Goal: Task Accomplishment & Management: Use online tool/utility

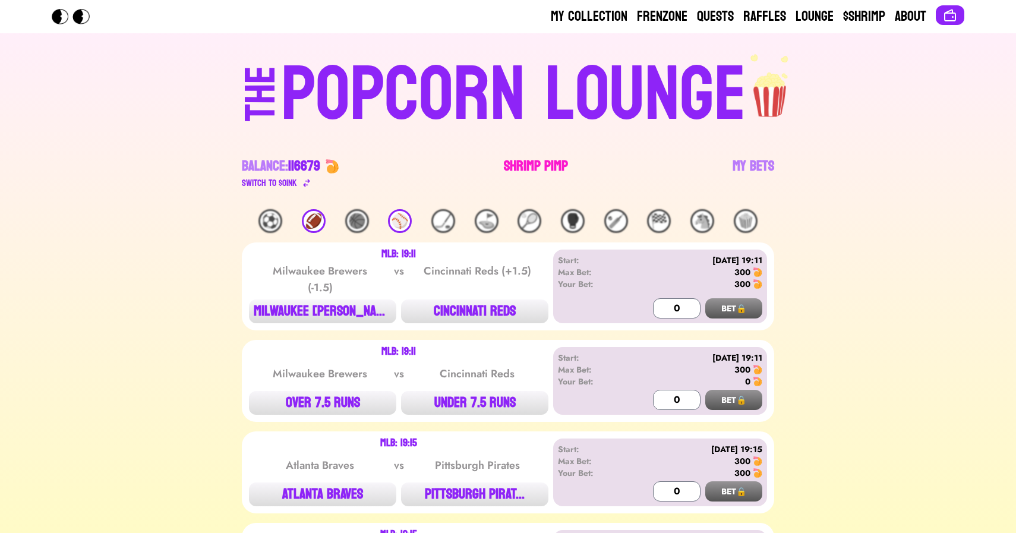
click at [536, 165] on link "Shrimp Pimp" at bounding box center [536, 173] width 64 height 33
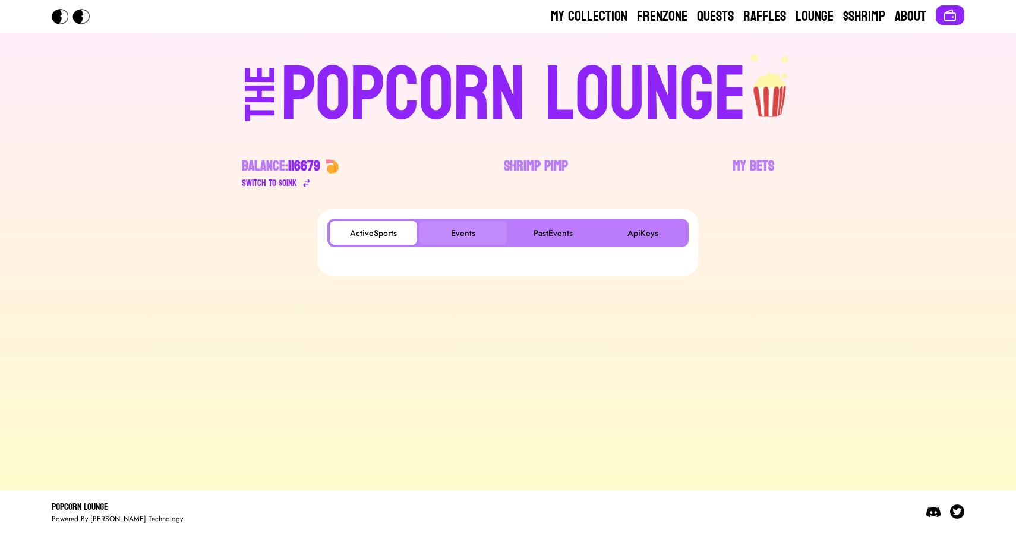
click at [472, 238] on button "Events" at bounding box center [462, 233] width 87 height 24
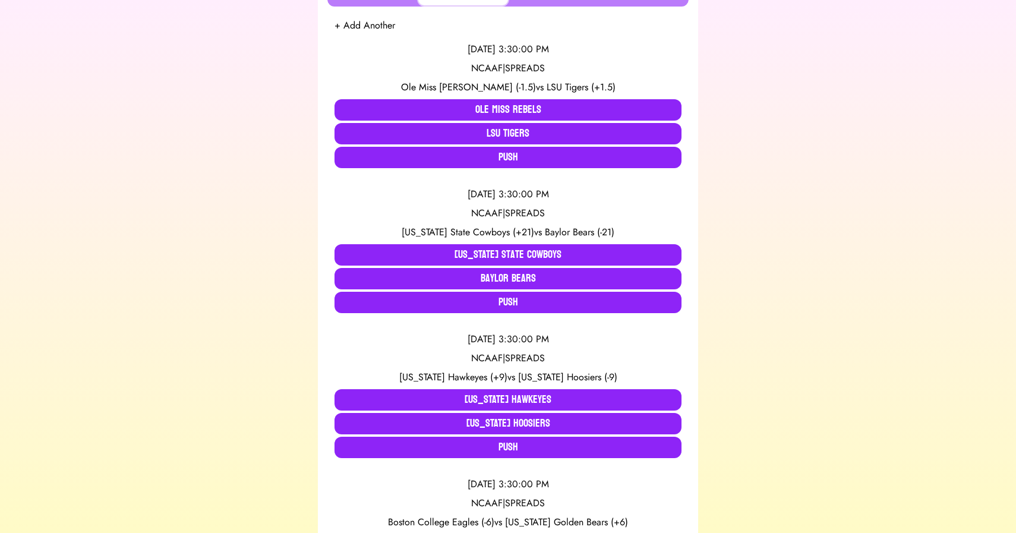
scroll to position [246, 0]
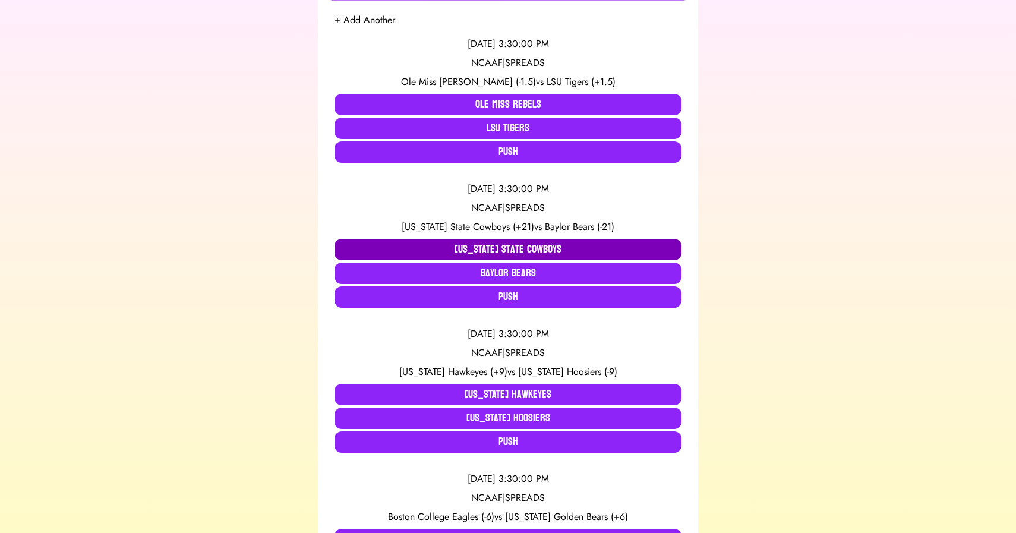
click at [446, 243] on button "[US_STATE] State Cowboys" at bounding box center [507, 249] width 347 height 21
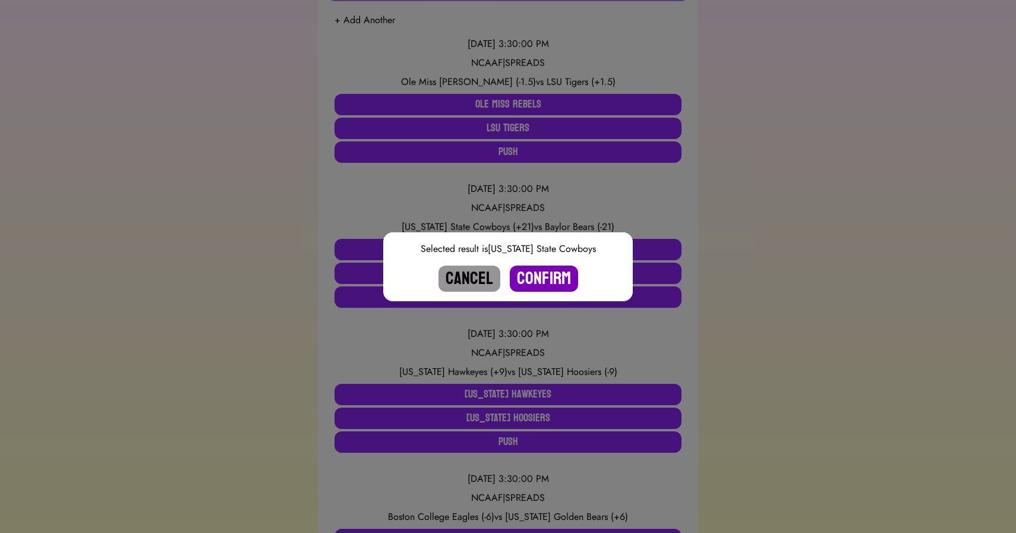
click at [542, 273] on button "Confirm" at bounding box center [544, 279] width 68 height 26
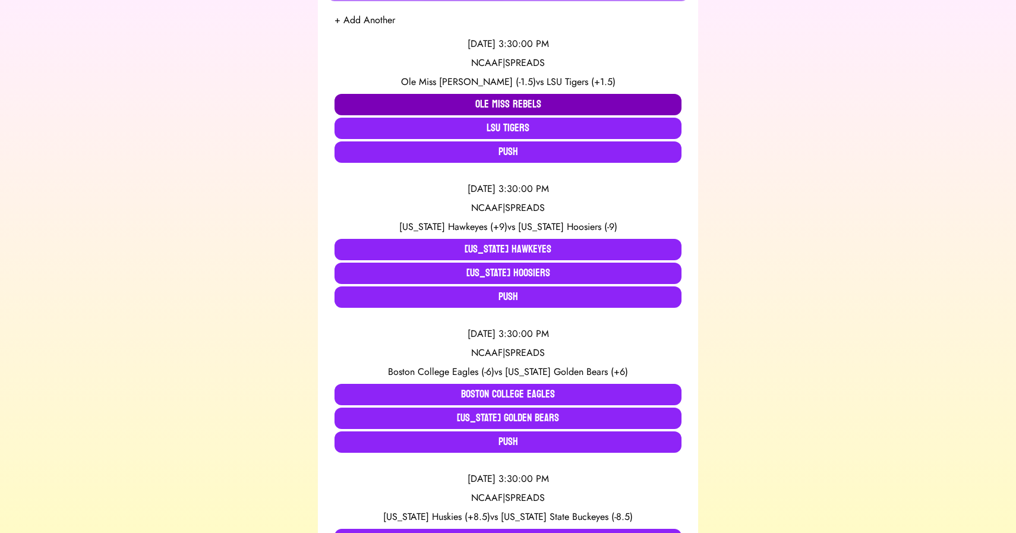
click at [575, 100] on button "Ole Miss Rebels" at bounding box center [507, 104] width 347 height 21
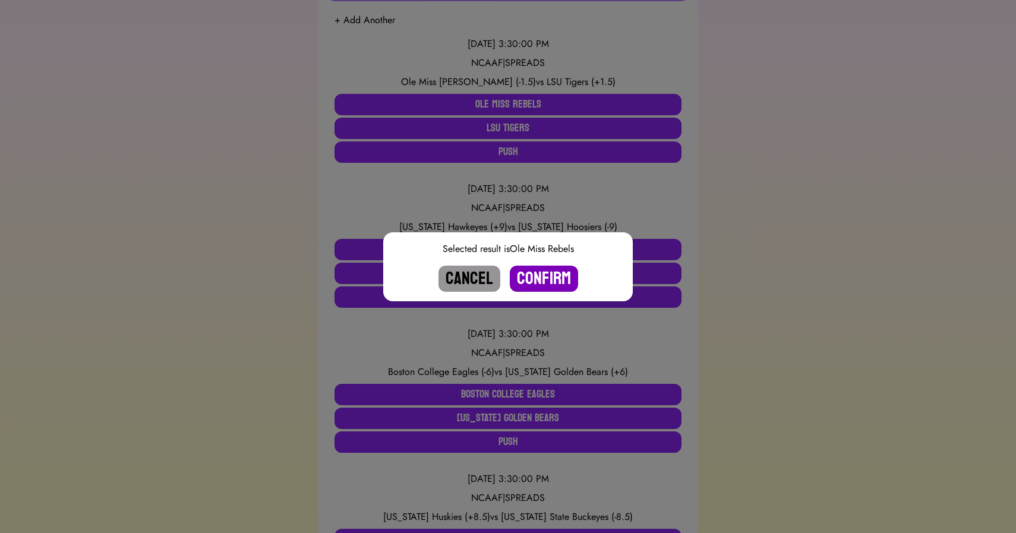
click at [557, 277] on button "Confirm" at bounding box center [544, 279] width 68 height 26
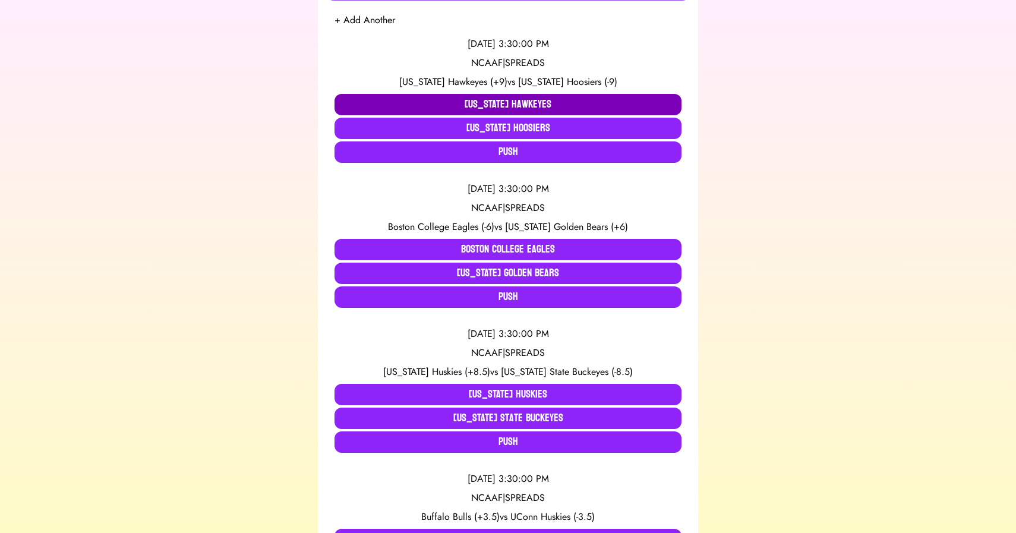
click at [479, 107] on button "[US_STATE] Hawkeyes" at bounding box center [507, 104] width 347 height 21
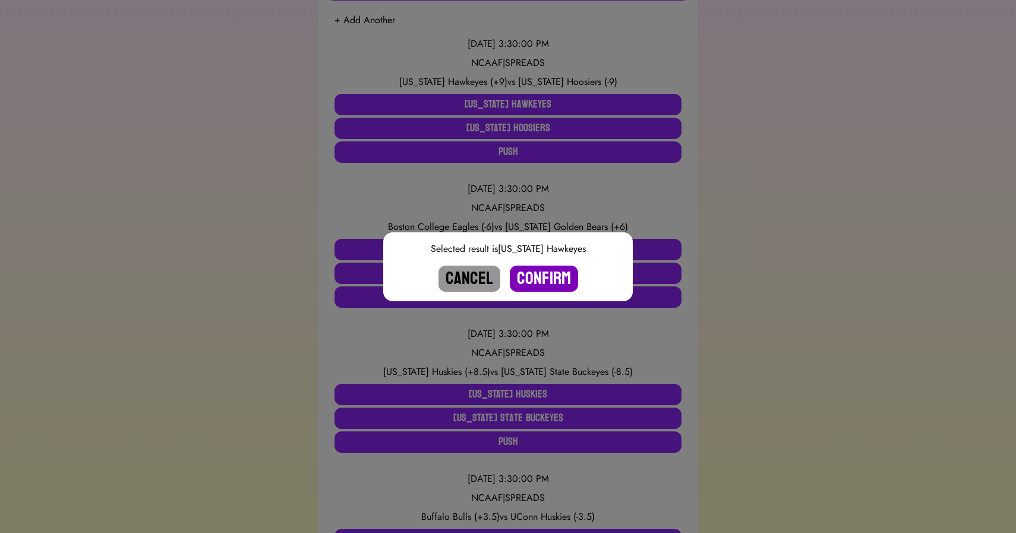
click at [543, 279] on button "Confirm" at bounding box center [544, 279] width 68 height 26
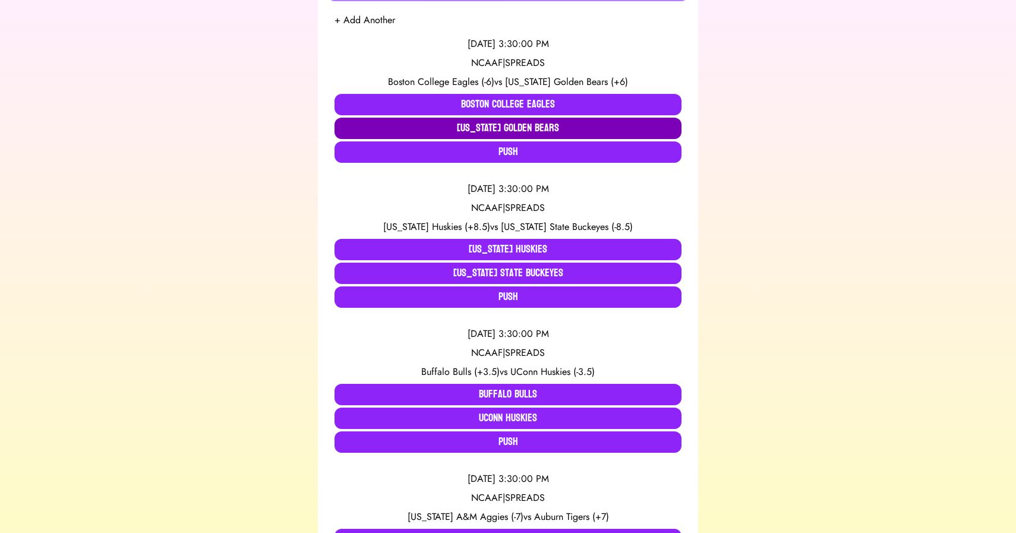
click at [492, 129] on button "[US_STATE] Golden Bears" at bounding box center [507, 128] width 347 height 21
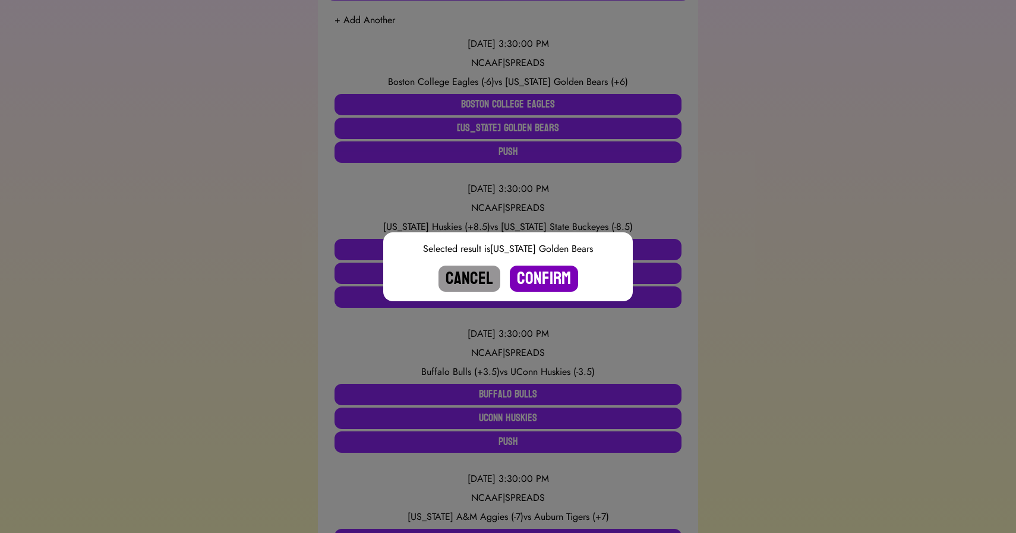
click at [536, 277] on button "Confirm" at bounding box center [544, 279] width 68 height 26
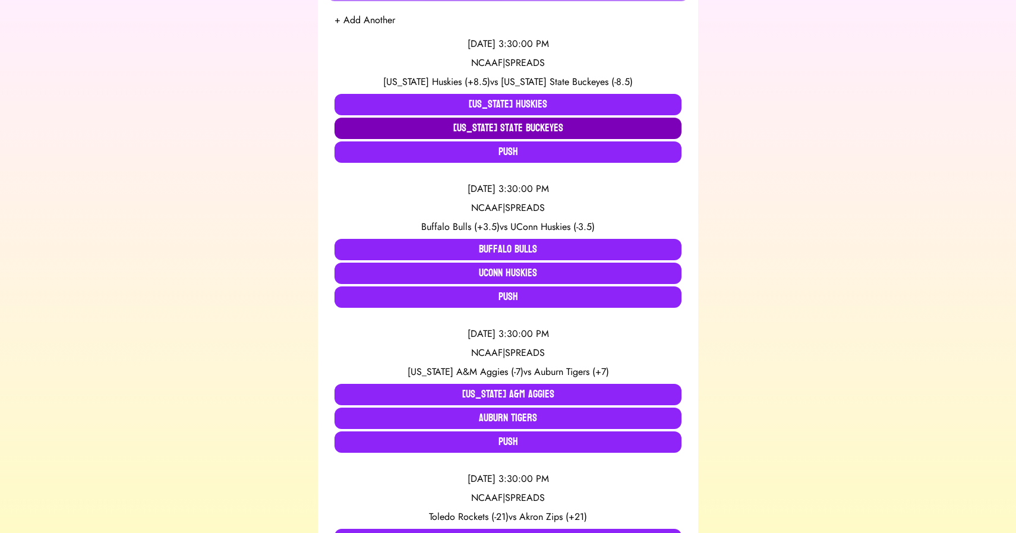
click at [513, 129] on button "[US_STATE] State Buckeyes" at bounding box center [507, 128] width 347 height 21
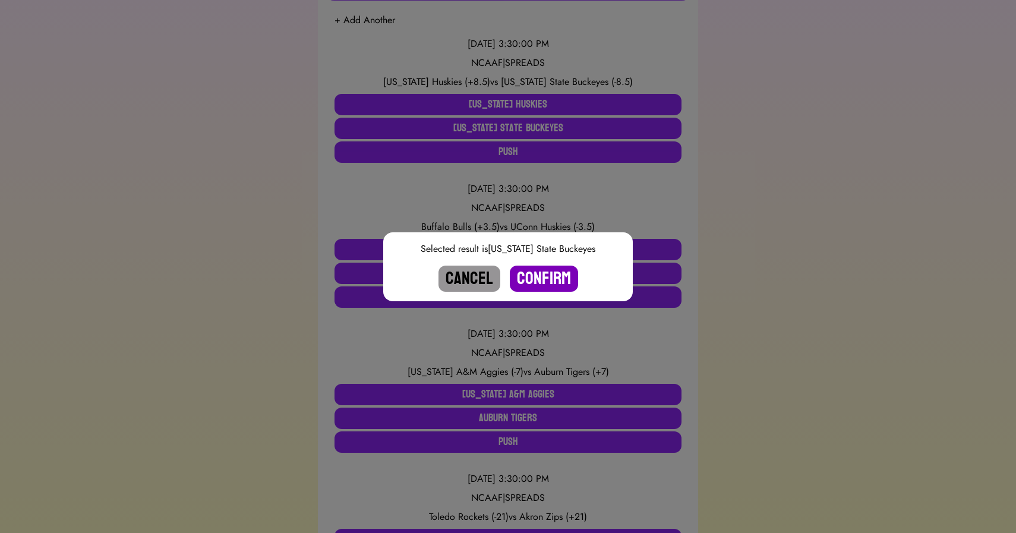
click at [555, 278] on button "Confirm" at bounding box center [544, 279] width 68 height 26
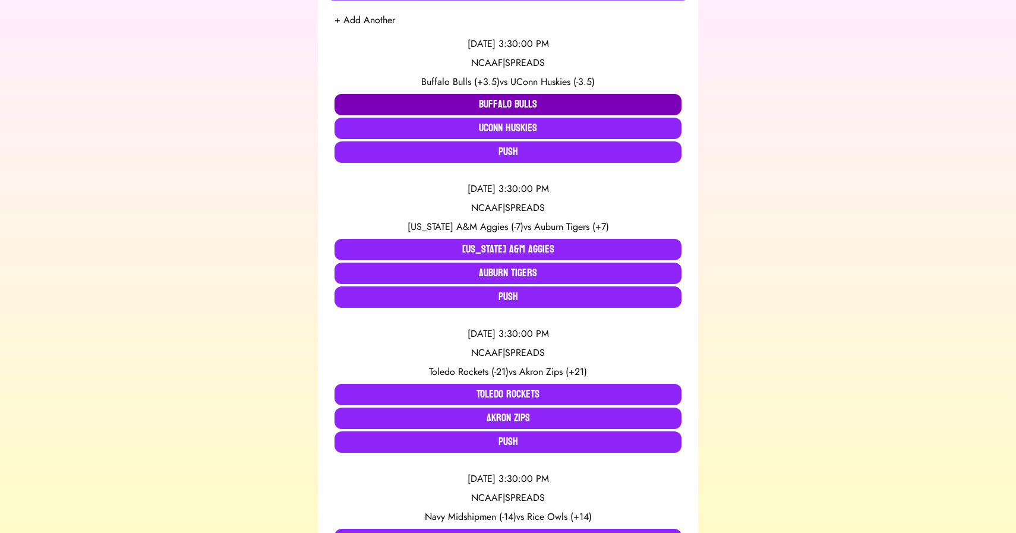
click at [482, 96] on button "Buffalo Bulls" at bounding box center [507, 104] width 347 height 21
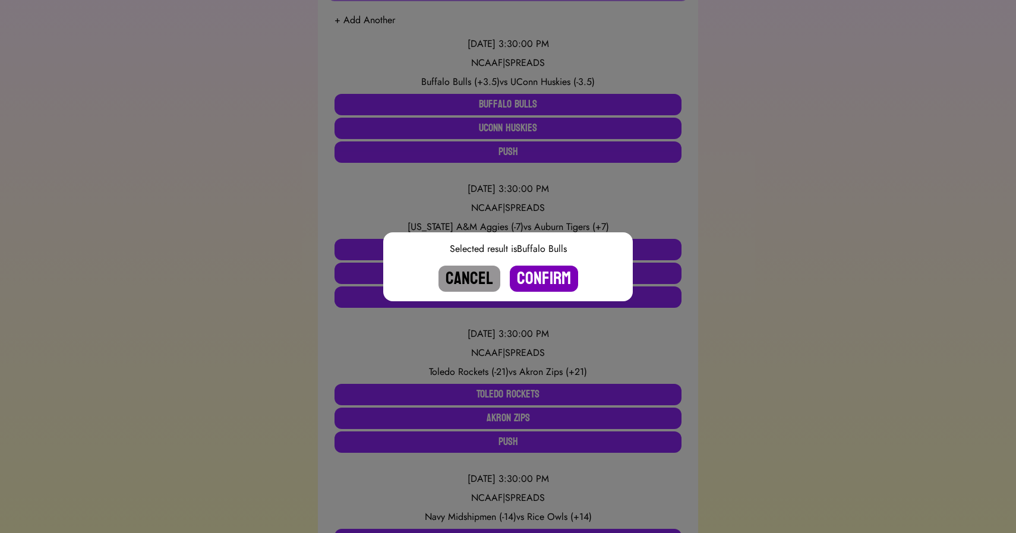
click at [555, 275] on button "Confirm" at bounding box center [544, 279] width 68 height 26
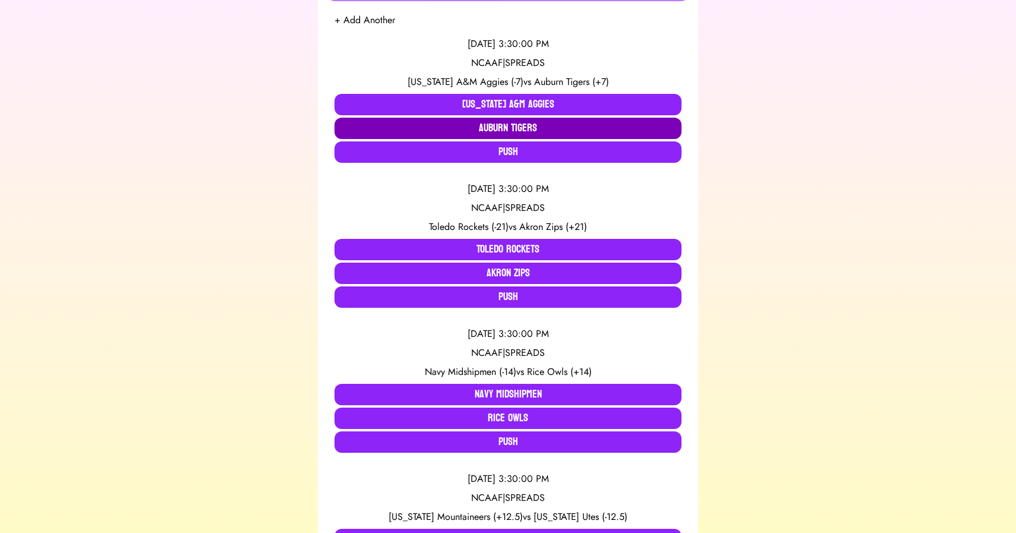
click at [508, 119] on button "Auburn Tigers" at bounding box center [507, 128] width 347 height 21
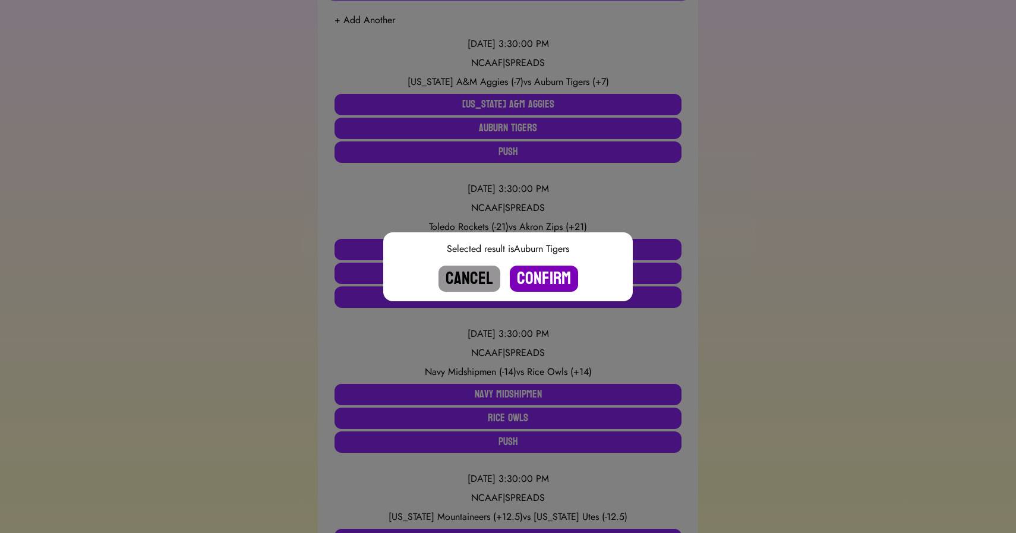
click at [536, 273] on button "Confirm" at bounding box center [544, 279] width 68 height 26
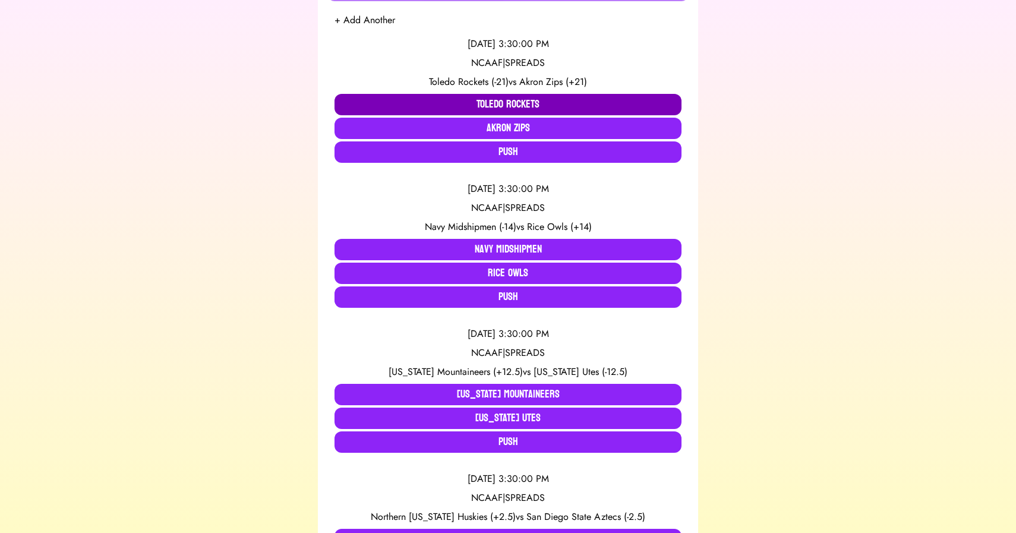
click at [426, 100] on button "Toledo Rockets" at bounding box center [507, 104] width 347 height 21
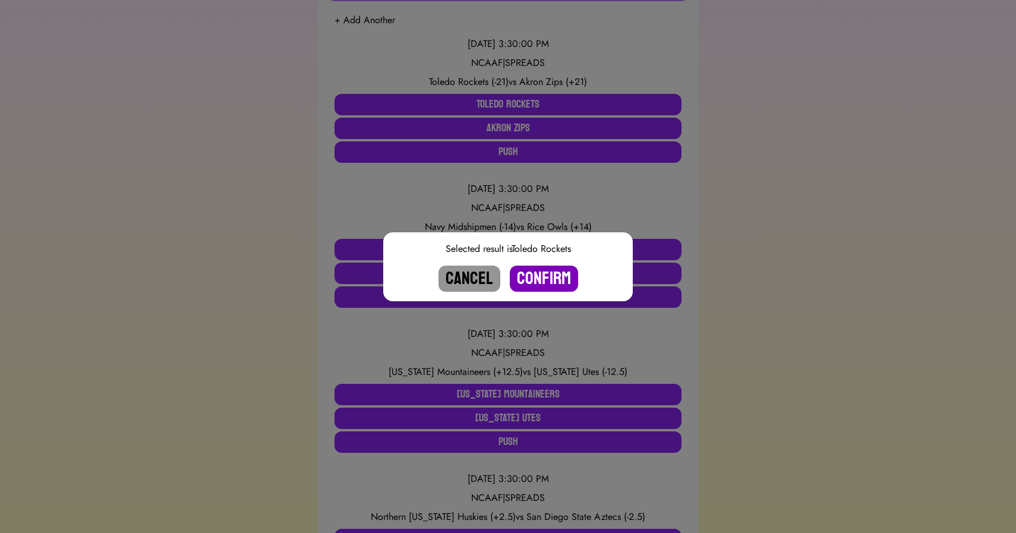
click at [546, 276] on button "Confirm" at bounding box center [544, 279] width 68 height 26
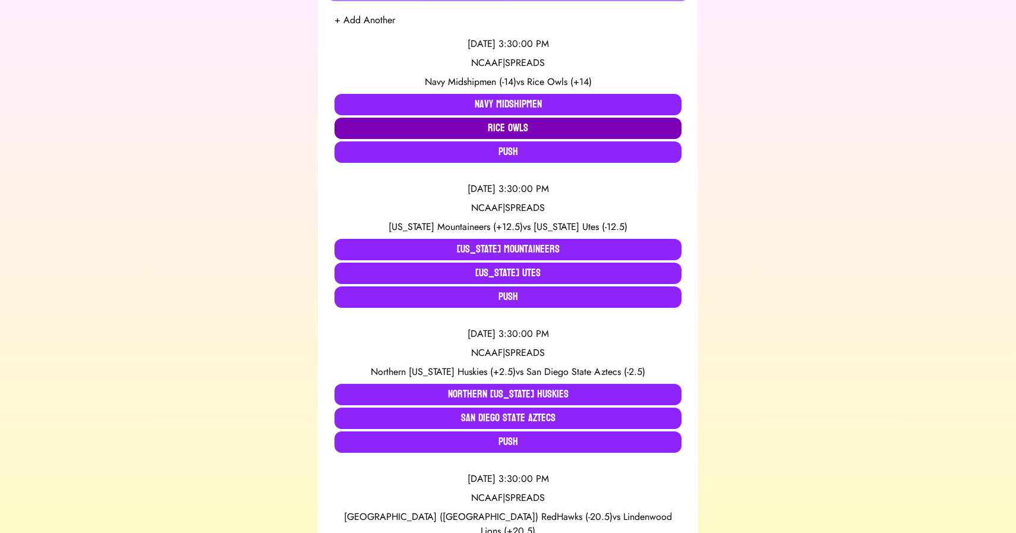
click at [452, 131] on button "Rice Owls" at bounding box center [507, 128] width 347 height 21
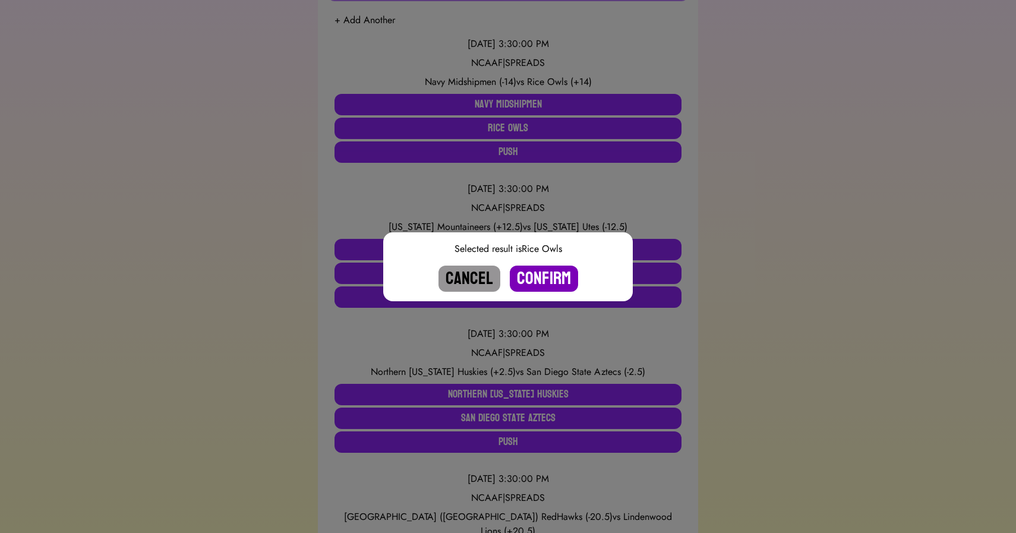
click at [547, 273] on button "Confirm" at bounding box center [544, 279] width 68 height 26
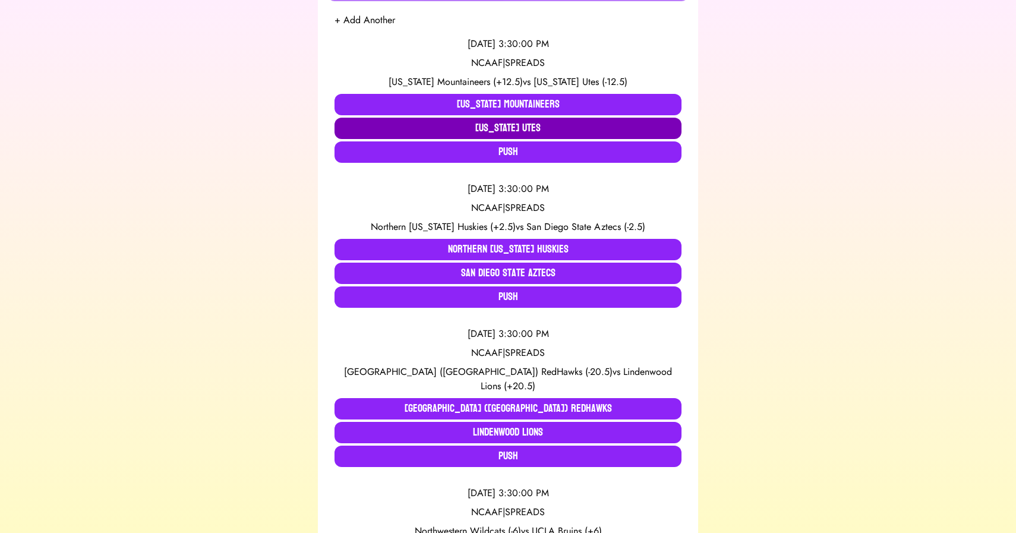
click at [495, 127] on button "[US_STATE] Utes" at bounding box center [507, 128] width 347 height 21
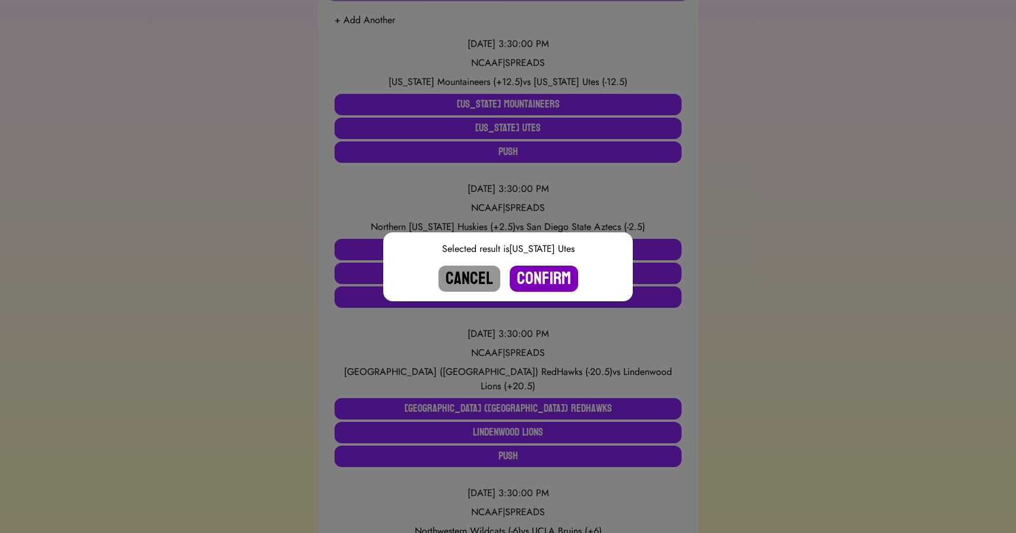
click at [545, 278] on button "Confirm" at bounding box center [544, 279] width 68 height 26
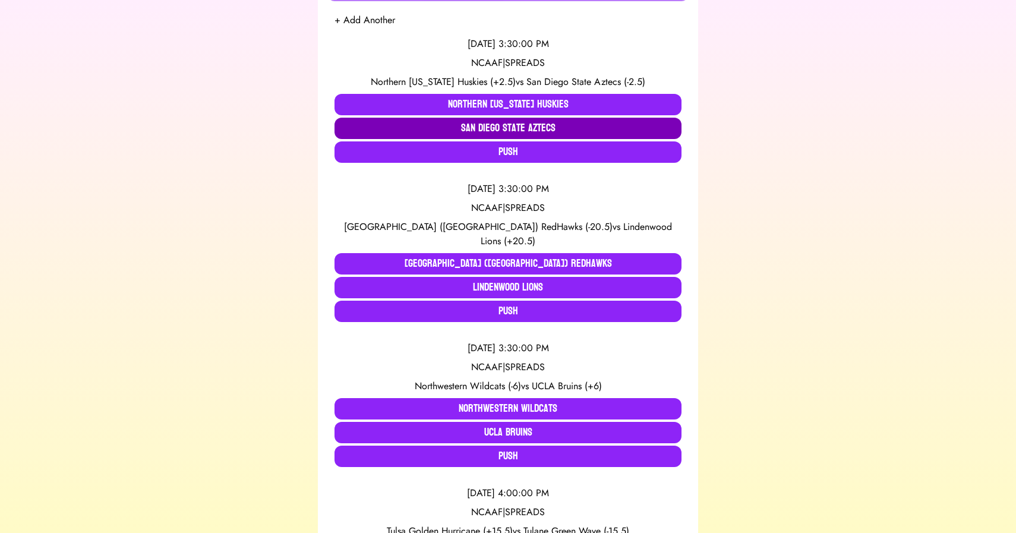
click at [484, 127] on button "San Diego State Aztecs" at bounding box center [507, 128] width 347 height 21
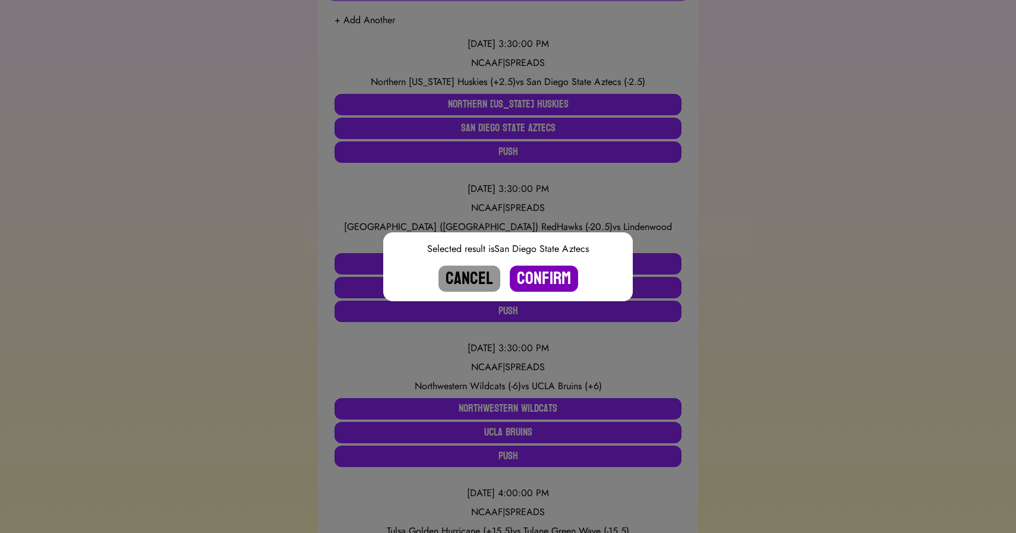
click at [539, 275] on button "Confirm" at bounding box center [544, 279] width 68 height 26
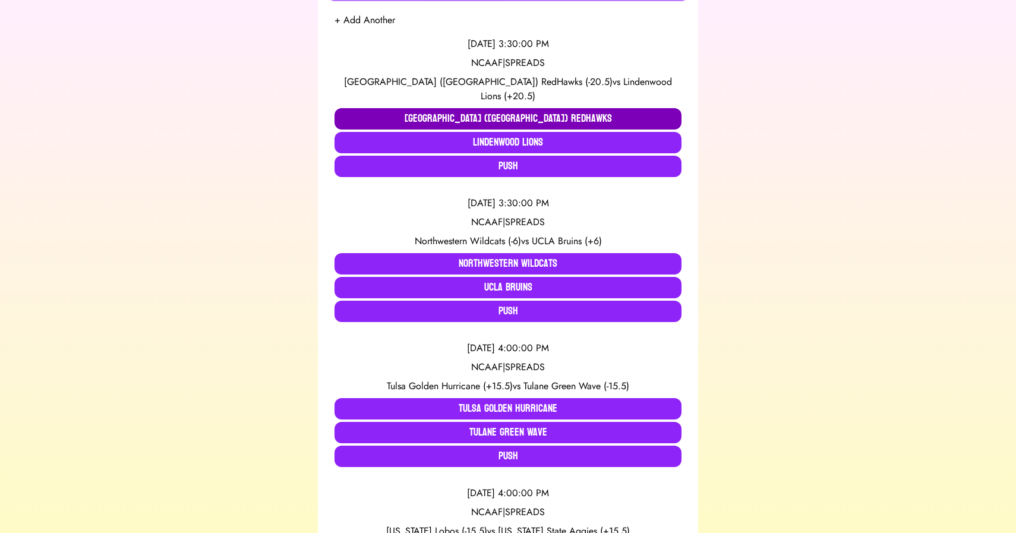
click at [440, 108] on button "[GEOGRAPHIC_DATA] ([GEOGRAPHIC_DATA]) RedHawks" at bounding box center [507, 118] width 347 height 21
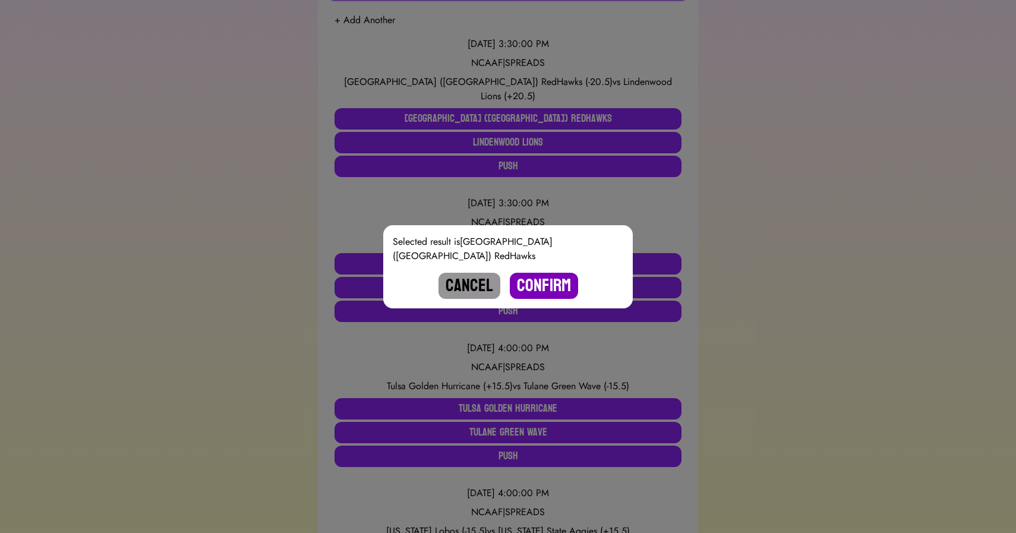
click at [545, 276] on button "Confirm" at bounding box center [544, 286] width 68 height 26
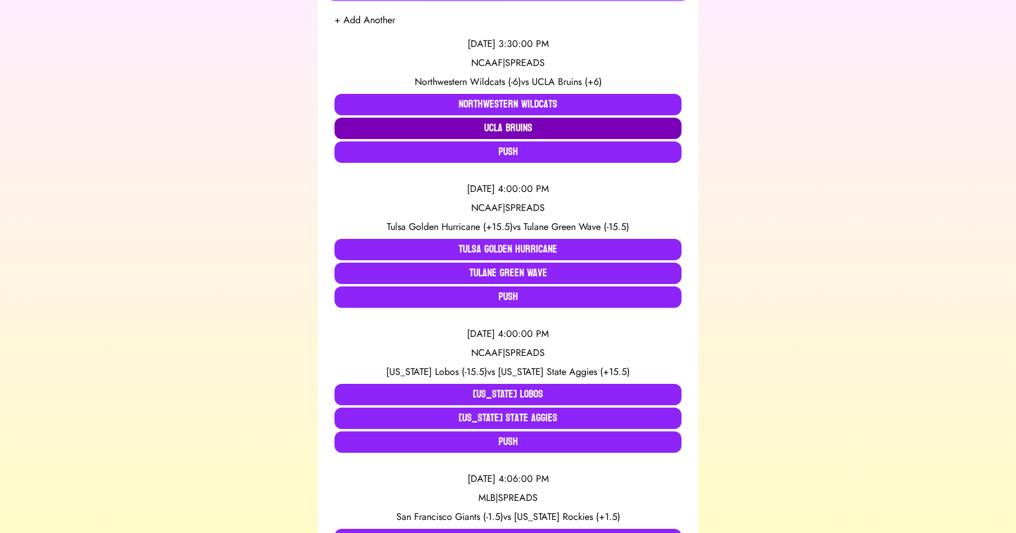
click at [472, 127] on button "UCLA Bruins" at bounding box center [507, 128] width 347 height 21
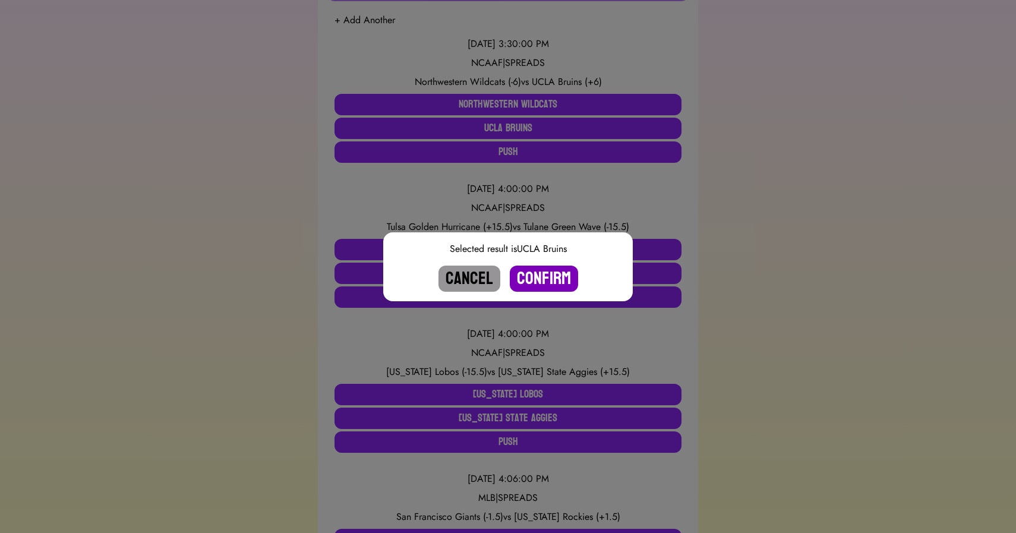
click at [538, 280] on button "Confirm" at bounding box center [544, 279] width 68 height 26
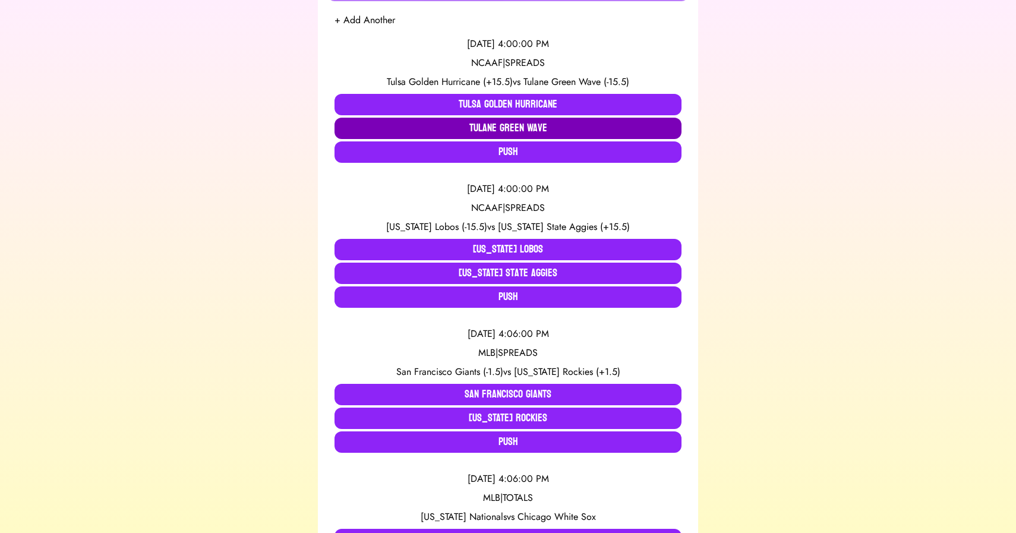
click at [471, 131] on button "Tulane Green Wave" at bounding box center [507, 128] width 347 height 21
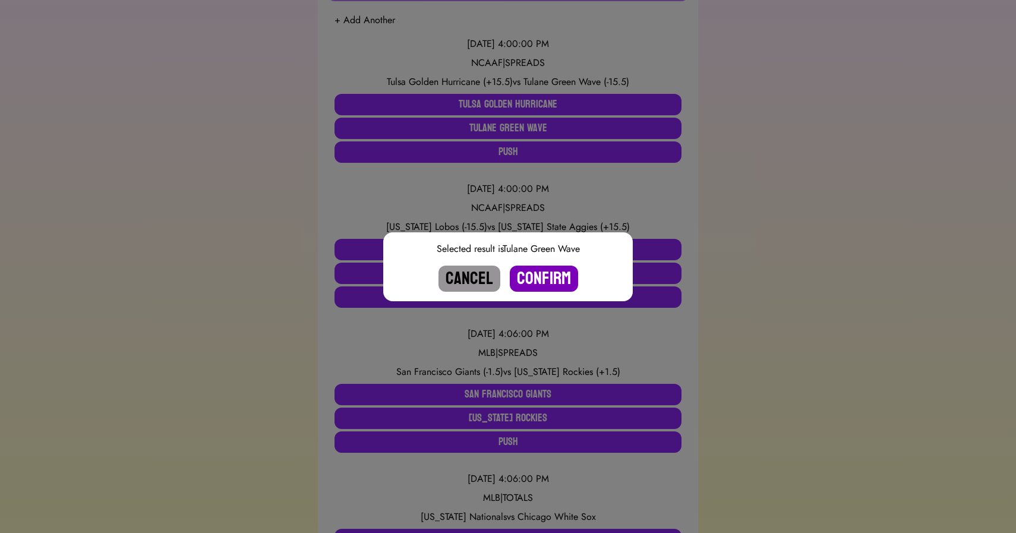
click at [549, 282] on button "Confirm" at bounding box center [544, 279] width 68 height 26
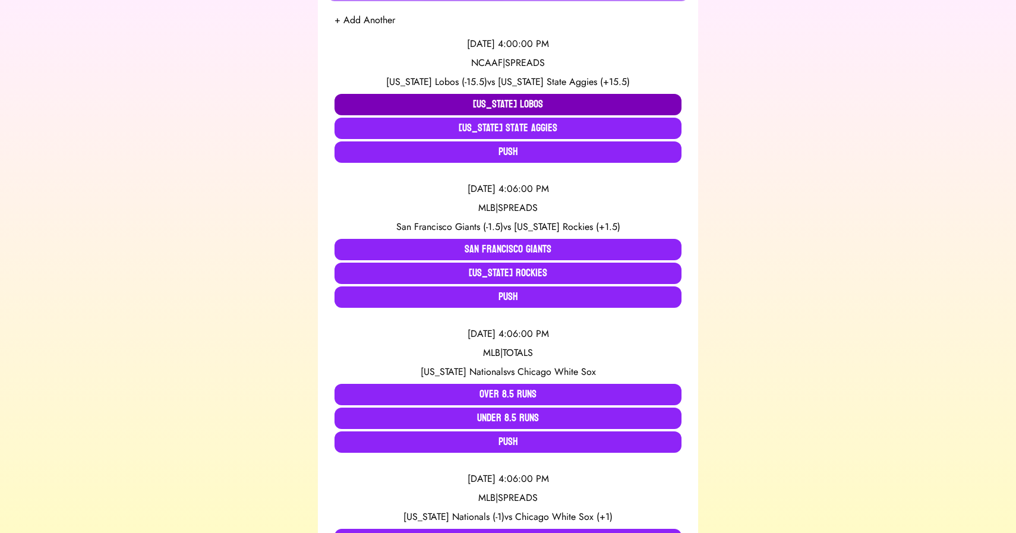
click at [412, 108] on button "[US_STATE] Lobos" at bounding box center [507, 104] width 347 height 21
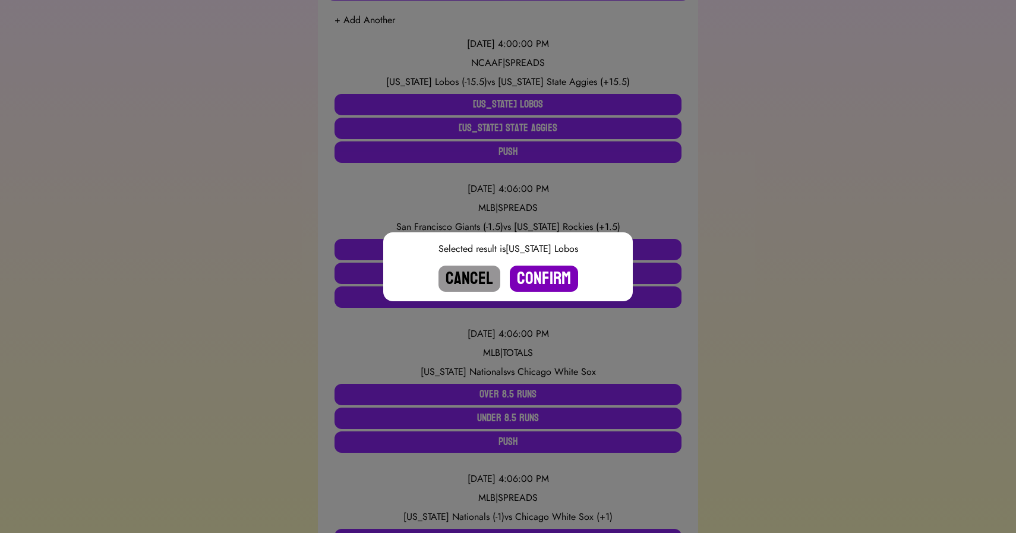
click at [546, 278] on button "Confirm" at bounding box center [544, 279] width 68 height 26
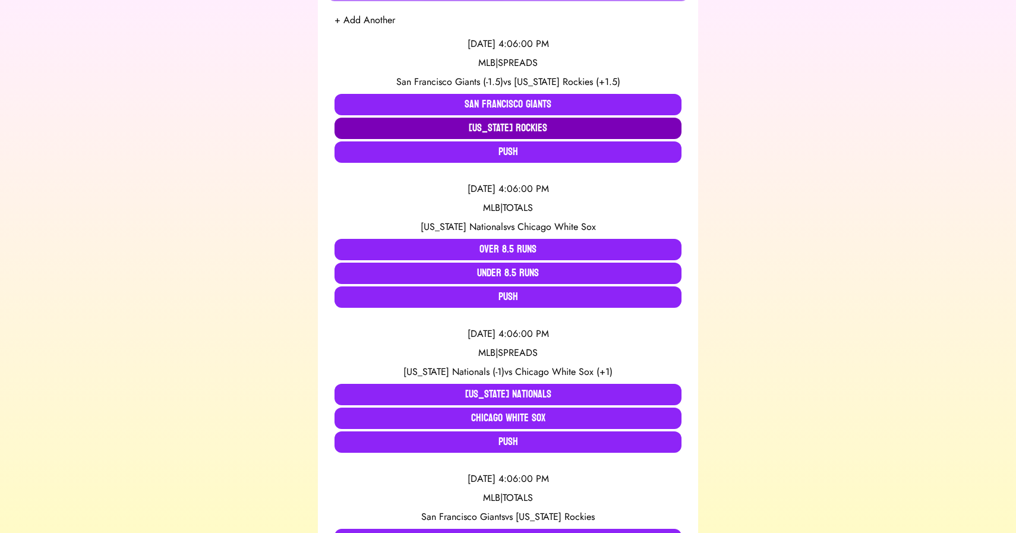
click at [426, 128] on button "[US_STATE] Rockies" at bounding box center [507, 128] width 347 height 21
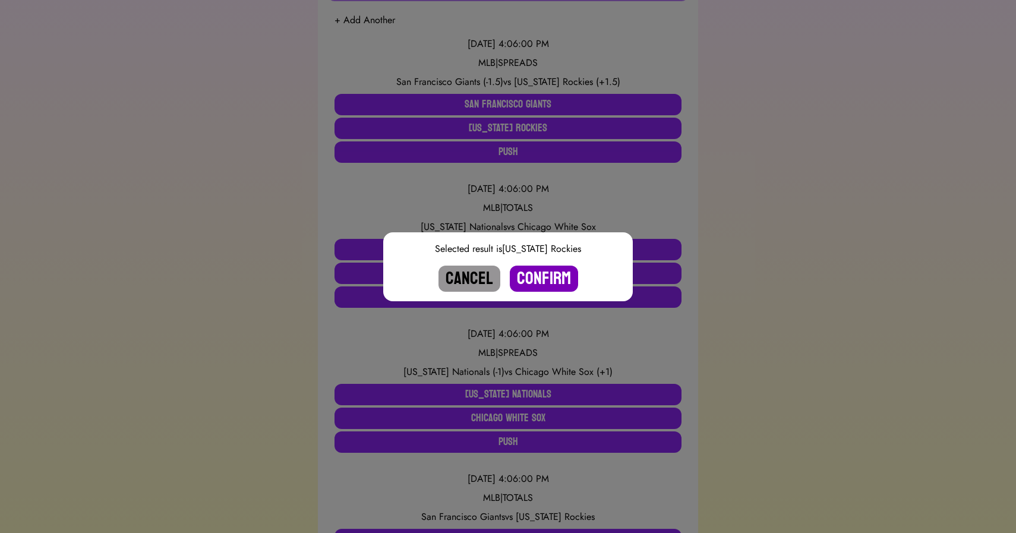
click at [541, 279] on button "Confirm" at bounding box center [544, 279] width 68 height 26
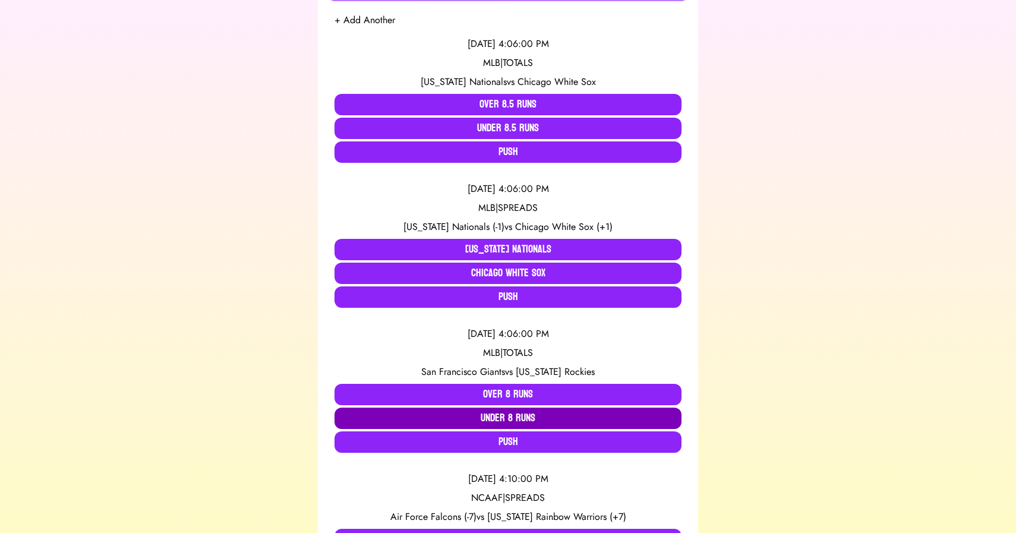
click at [457, 414] on button "Under 8 Runs" at bounding box center [507, 417] width 347 height 21
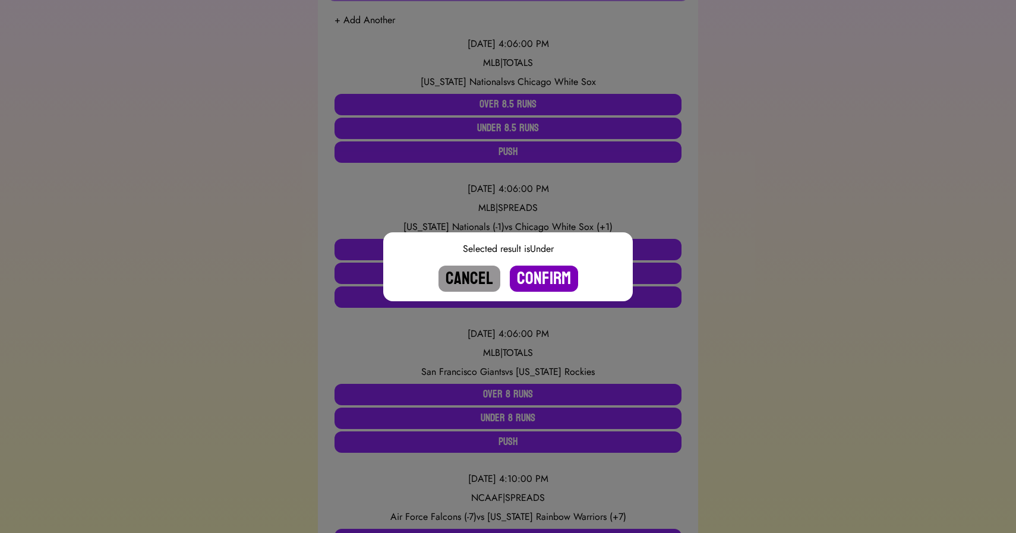
click at [552, 277] on button "Confirm" at bounding box center [544, 279] width 68 height 26
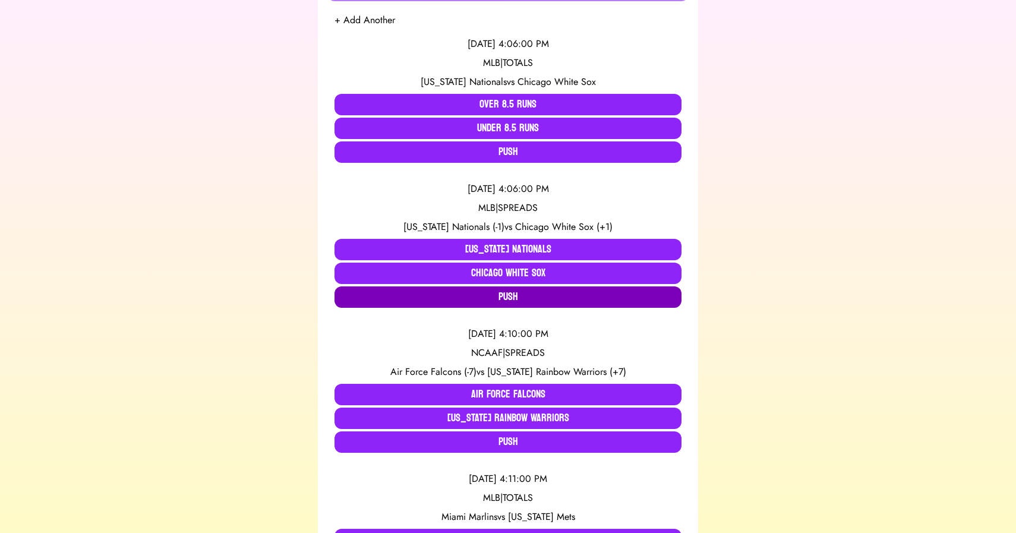
click at [510, 295] on button "Push" at bounding box center [507, 296] width 347 height 21
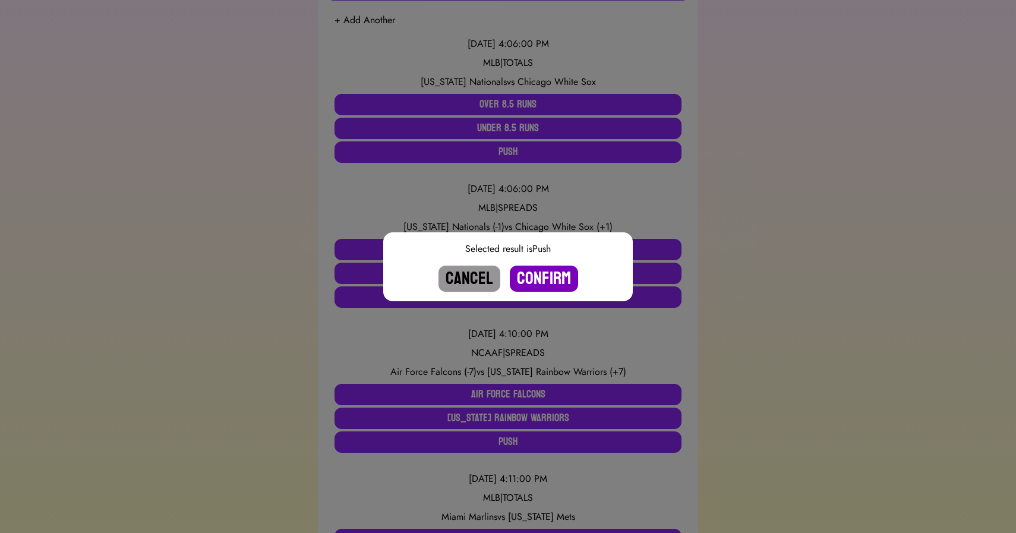
click at [544, 280] on button "Confirm" at bounding box center [544, 279] width 68 height 26
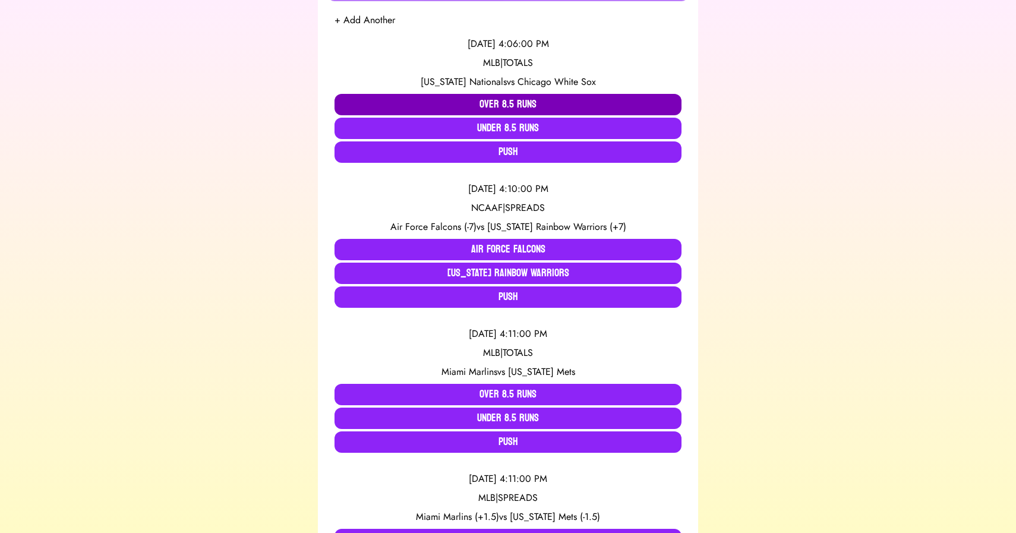
click at [489, 103] on button "Over 8.5 Runs" at bounding box center [507, 104] width 347 height 21
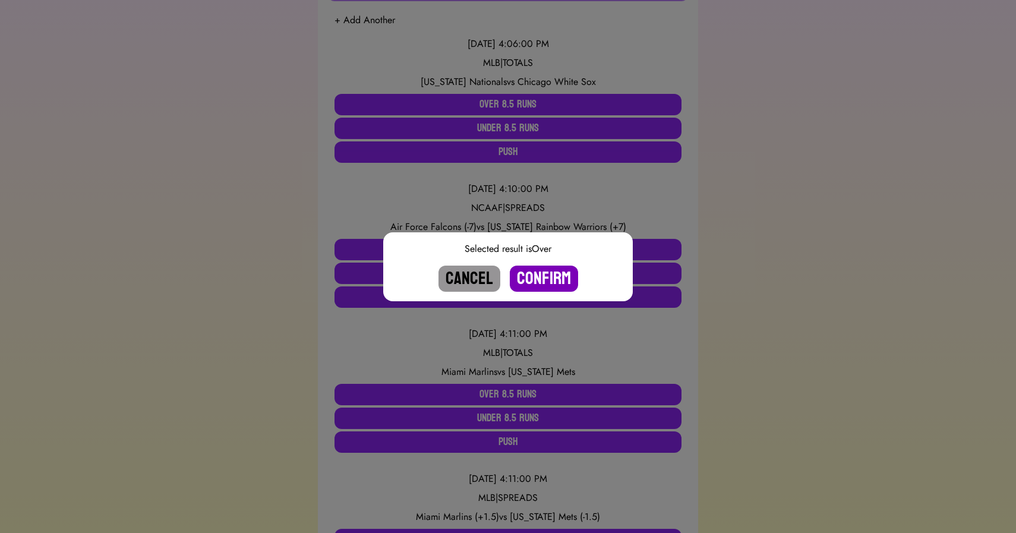
click at [538, 278] on button "Confirm" at bounding box center [544, 279] width 68 height 26
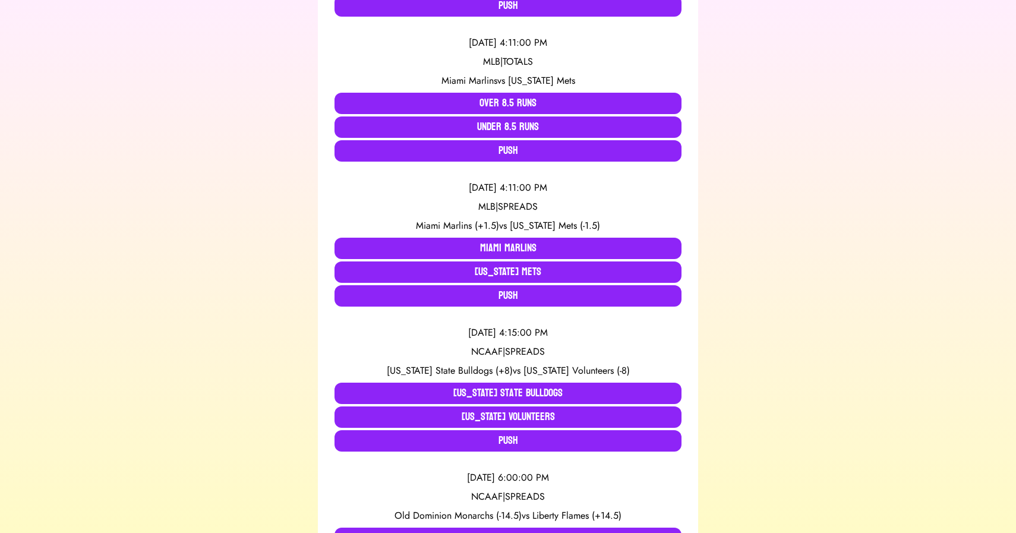
scroll to position [393, 0]
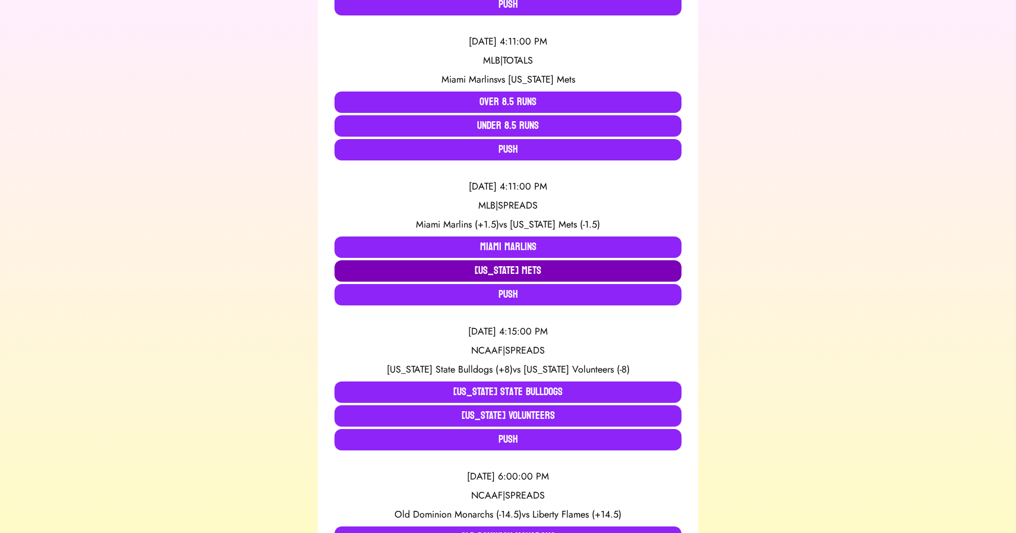
click at [516, 267] on button "[US_STATE] Mets" at bounding box center [507, 270] width 347 height 21
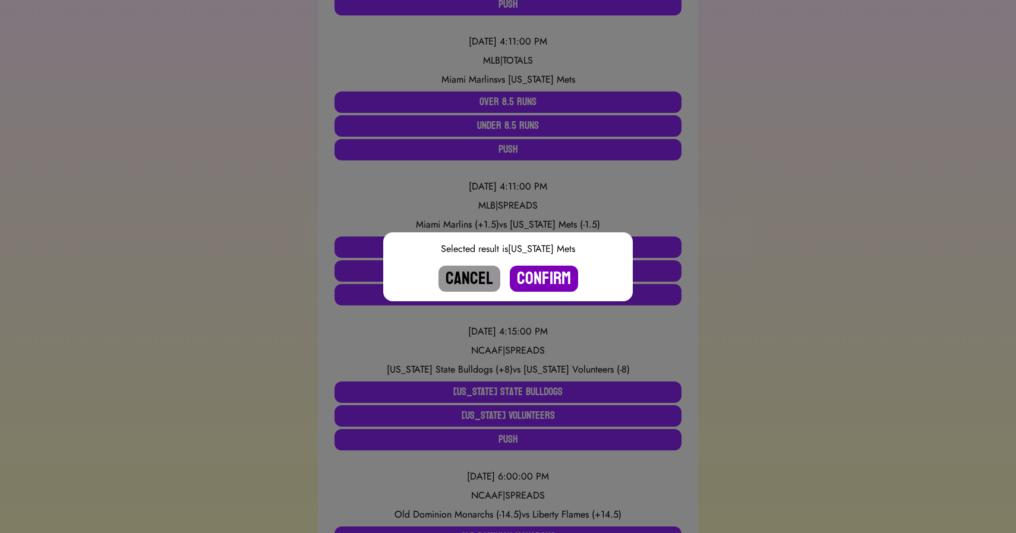
click at [546, 281] on button "Confirm" at bounding box center [544, 279] width 68 height 26
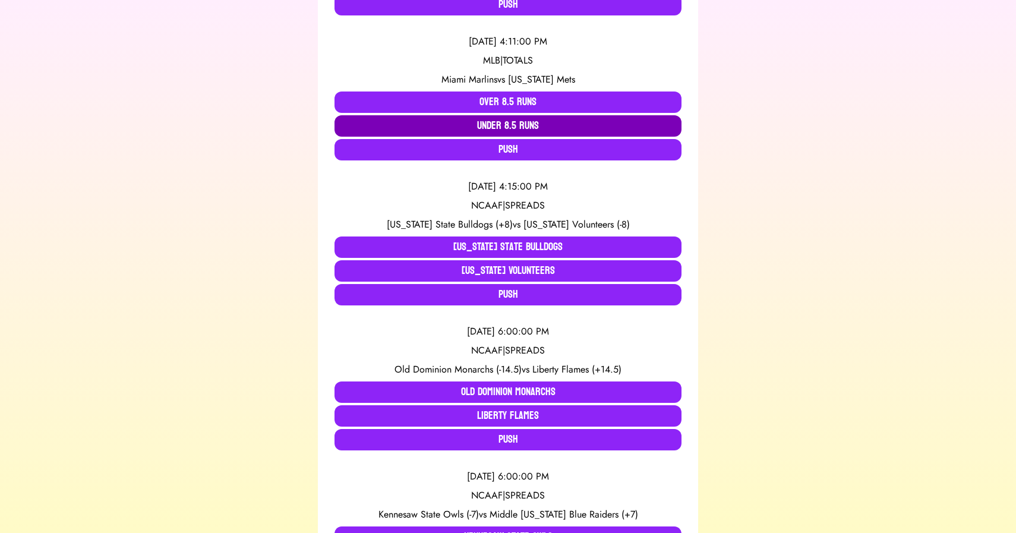
click at [494, 122] on button "Under 8.5 Runs" at bounding box center [507, 125] width 347 height 21
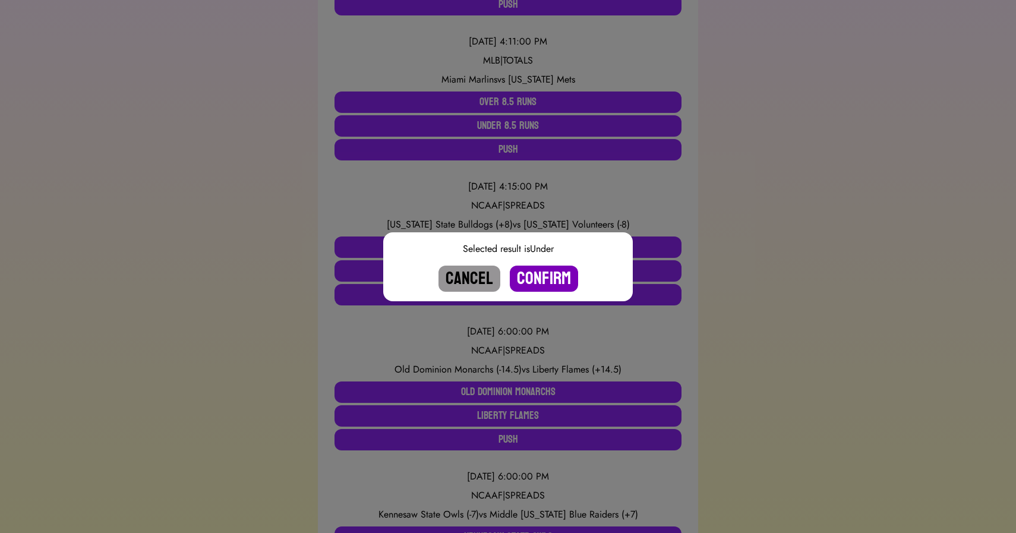
click at [545, 280] on button "Confirm" at bounding box center [544, 279] width 68 height 26
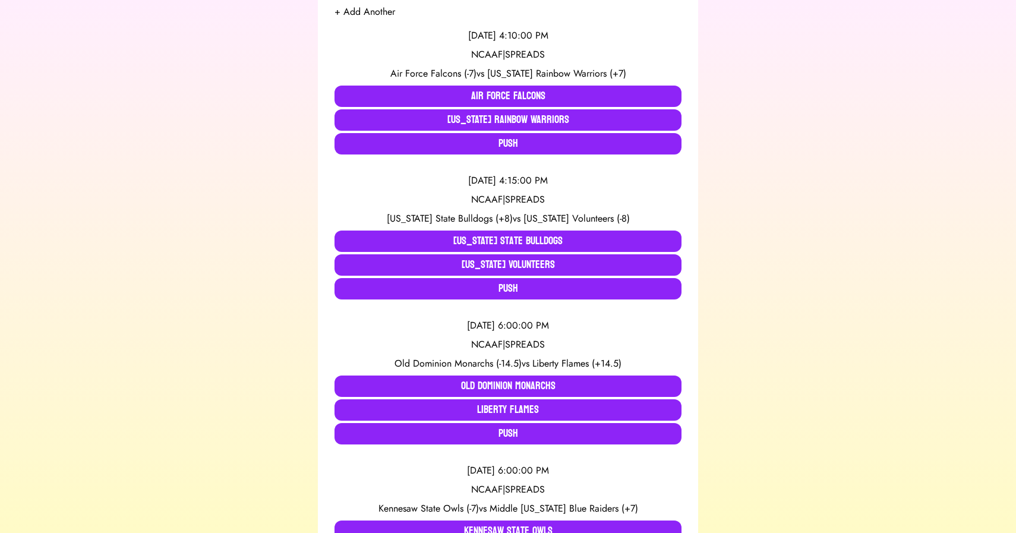
scroll to position [250, 0]
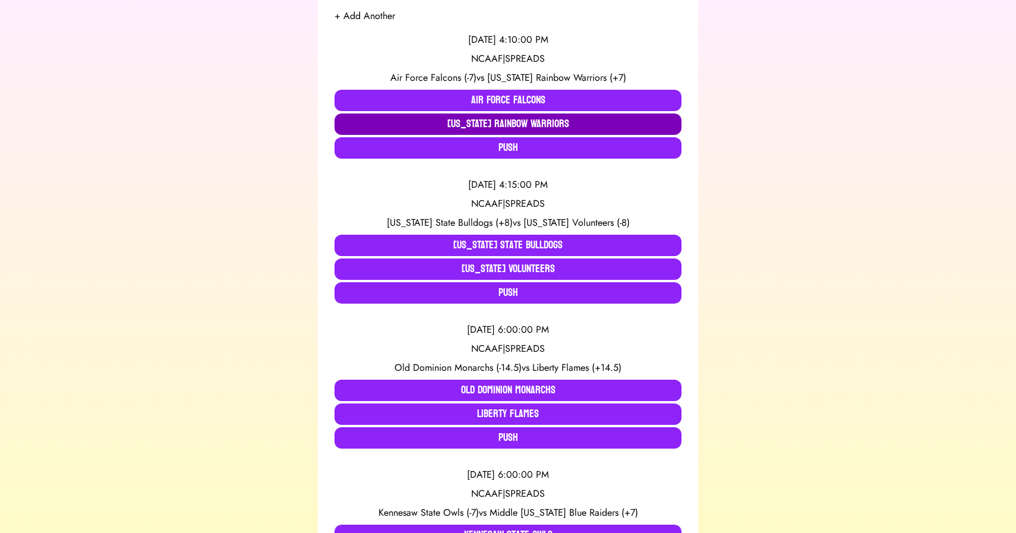
click at [425, 114] on button "[US_STATE] Rainbow Warriors" at bounding box center [507, 123] width 347 height 21
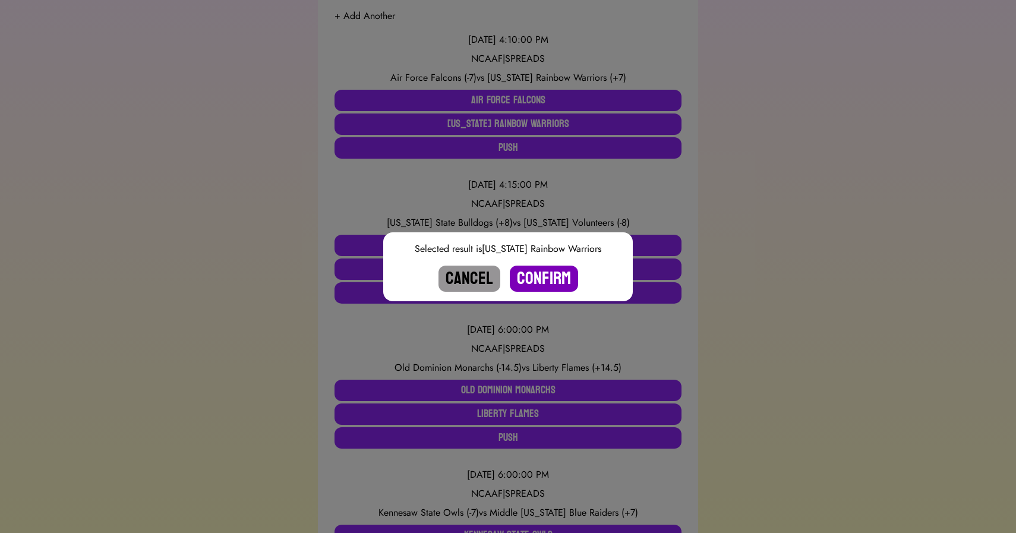
click at [541, 281] on button "Confirm" at bounding box center [544, 279] width 68 height 26
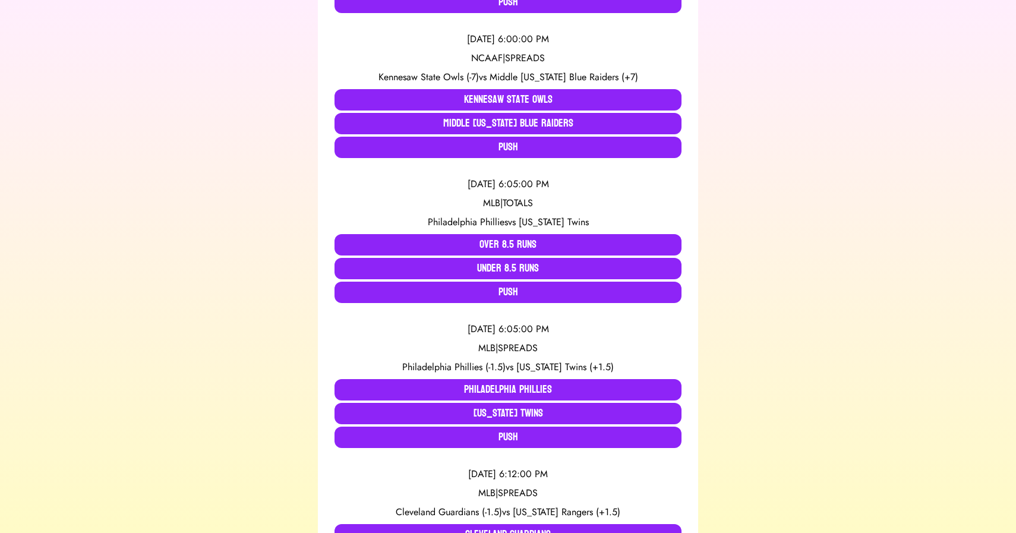
scroll to position [0, 0]
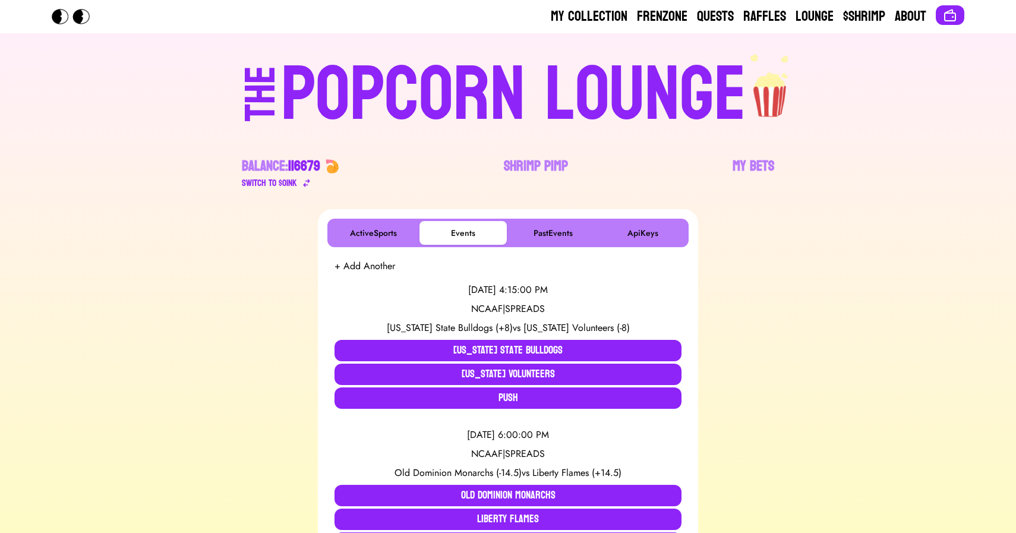
click at [498, 89] on div "POPCORN LOUNGE" at bounding box center [513, 95] width 465 height 76
